Goal: Transaction & Acquisition: Purchase product/service

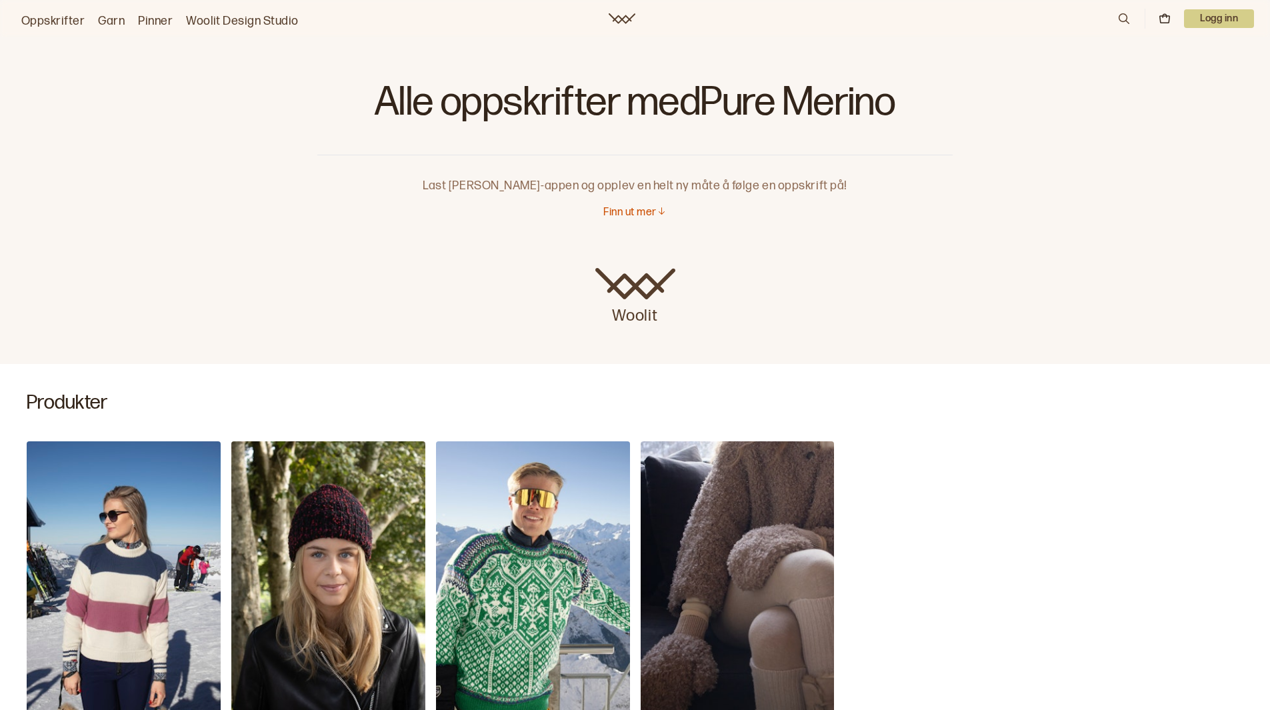
click at [652, 213] on p "Finn ut mer" at bounding box center [629, 213] width 53 height 14
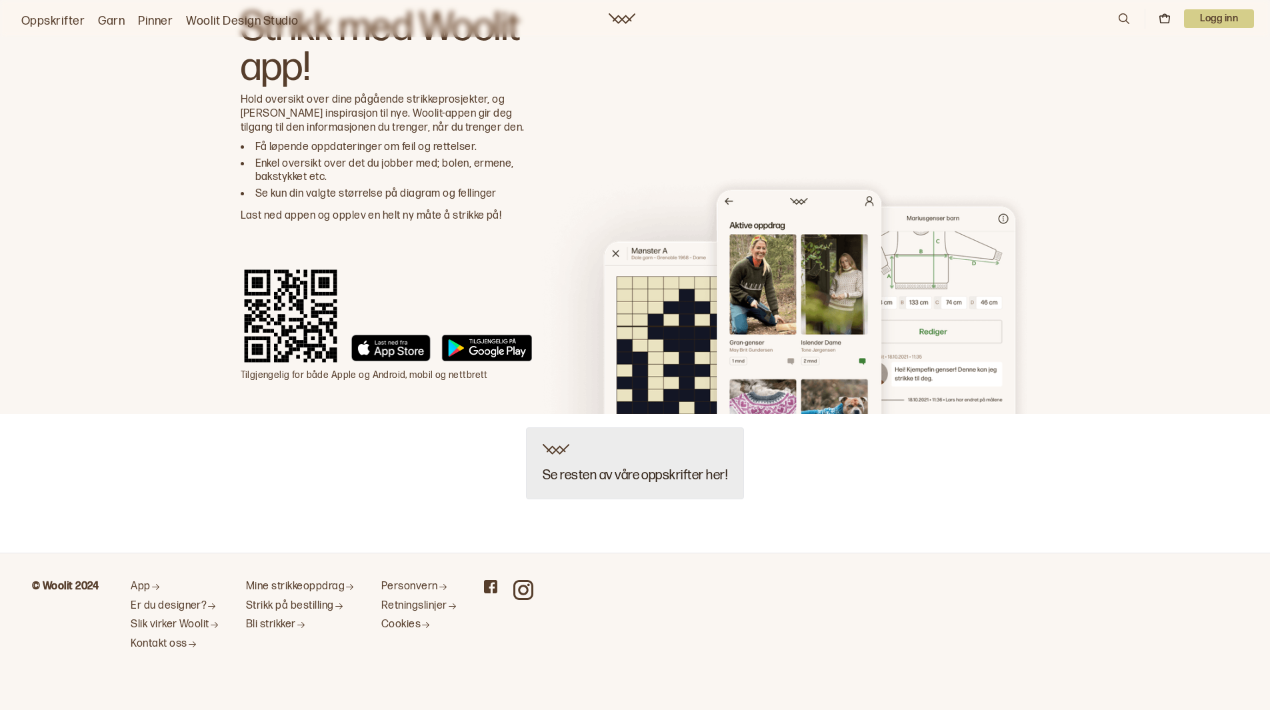
scroll to position [1252, 0]
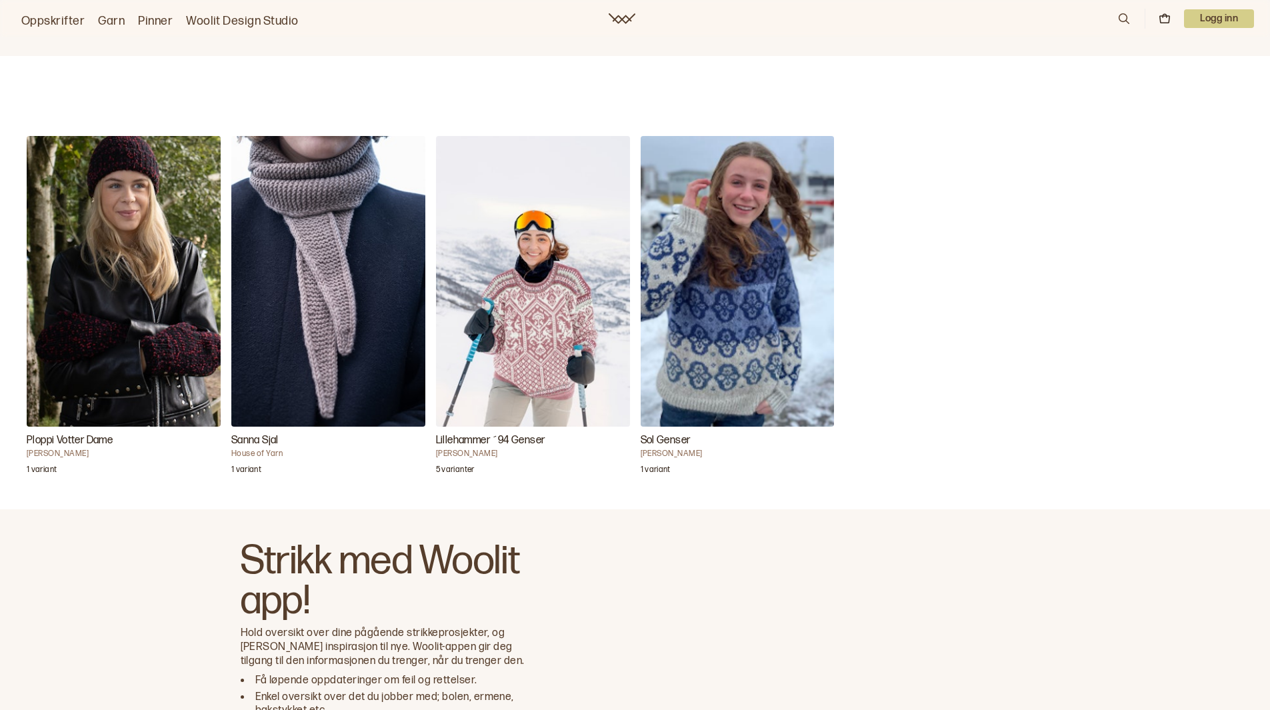
click at [279, 334] on img "Sanna Sjal" at bounding box center [328, 281] width 194 height 291
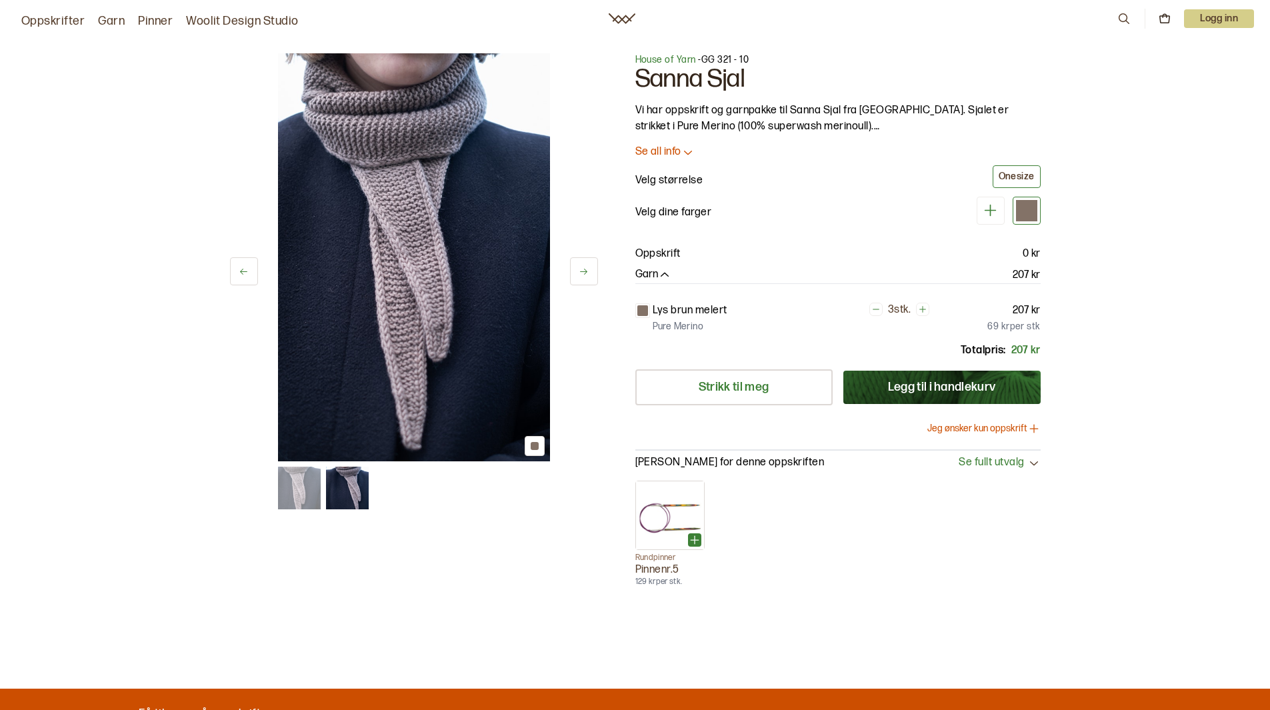
click at [951, 430] on button "Jeg ønsker kun oppskrift" at bounding box center [983, 428] width 113 height 13
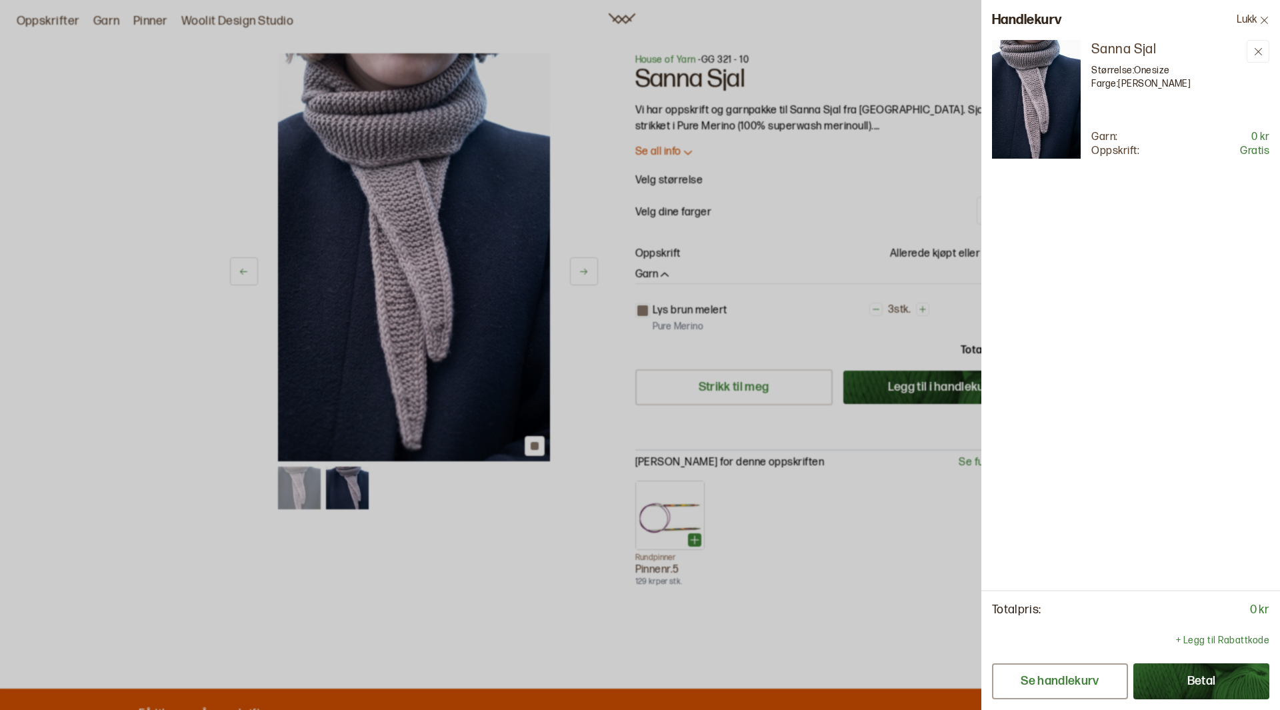
click at [1107, 677] on button "Se handlekurv" at bounding box center [1060, 681] width 136 height 36
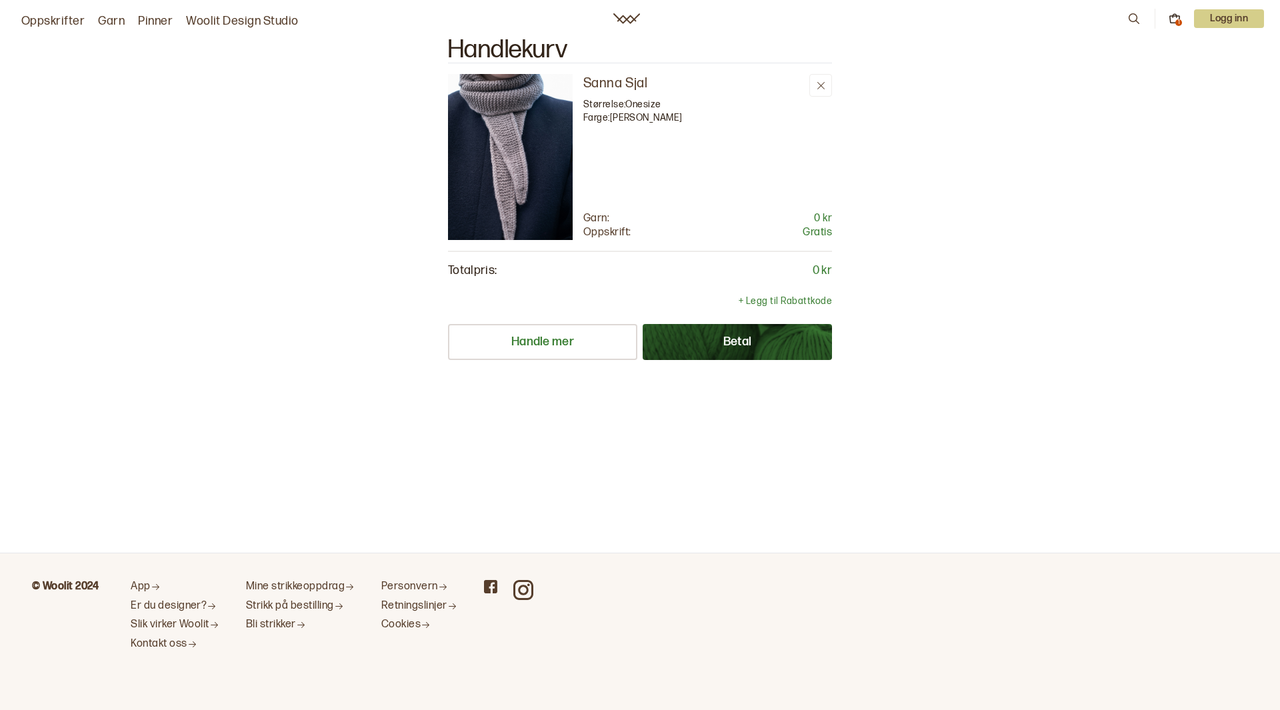
click at [729, 339] on button "Betal" at bounding box center [737, 342] width 189 height 36
